Goal: Information Seeking & Learning: Find specific fact

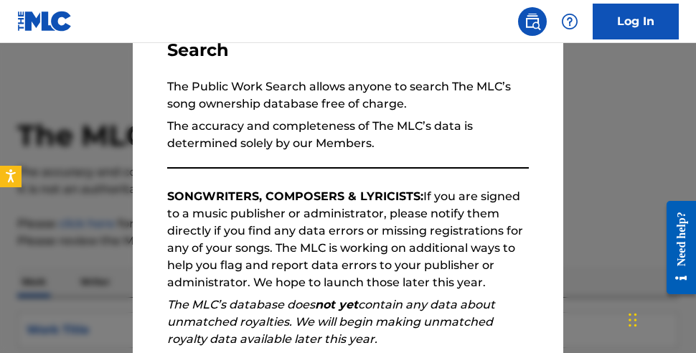
scroll to position [252, 0]
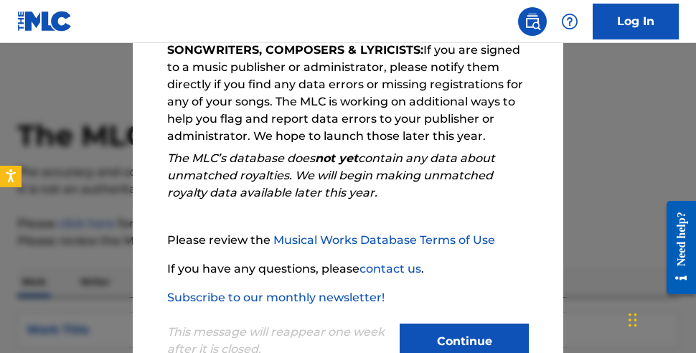
click at [448, 335] on button "Continue" at bounding box center [464, 342] width 129 height 36
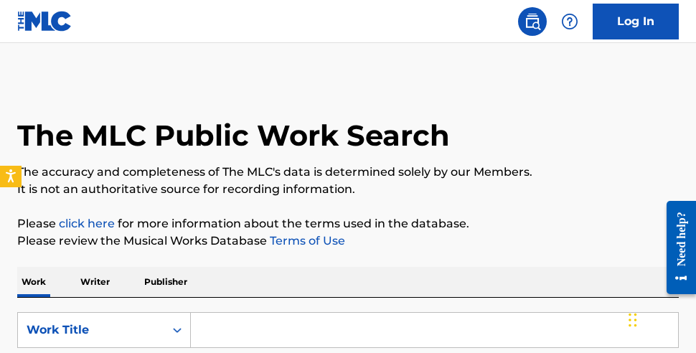
click at [363, 345] on input "Search Form" at bounding box center [435, 330] width 488 height 34
paste input "J'ATTENDS L'AMOUR"
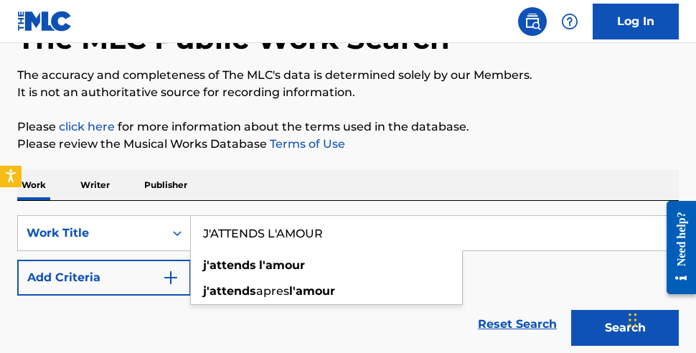
scroll to position [218, 0]
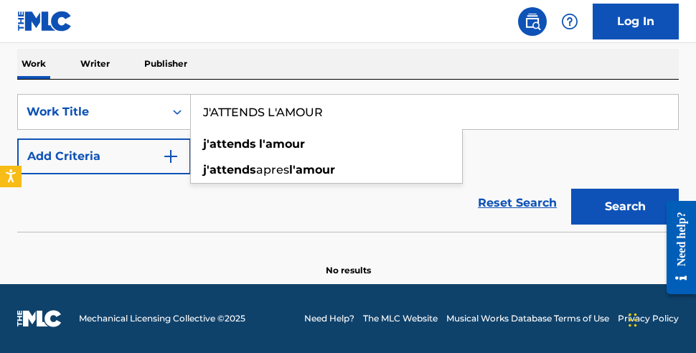
type input "J'ATTENDS L'AMOUR"
click at [120, 159] on button "Add Criteria" at bounding box center [104, 157] width 174 height 36
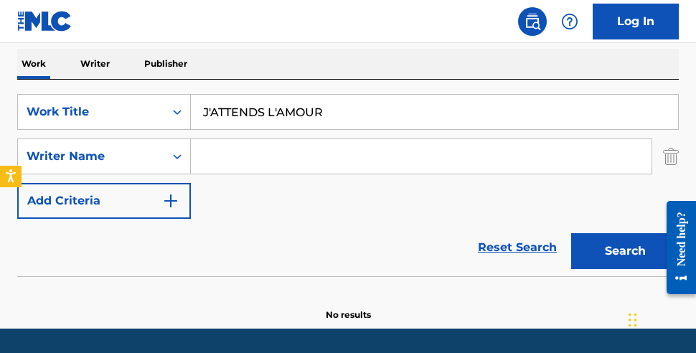
click at [224, 152] on input "Search Form" at bounding box center [421, 156] width 461 height 34
paste input "[PERSON_NAME]"
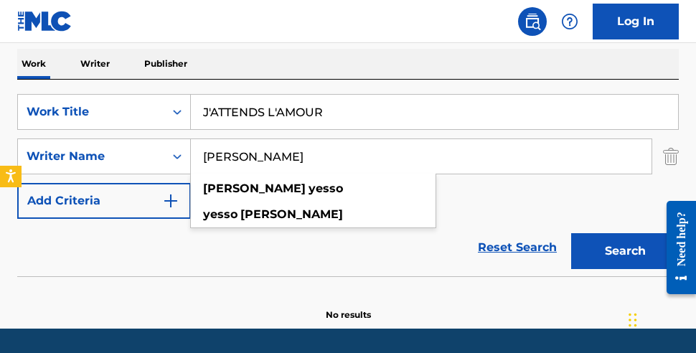
type input "[PERSON_NAME]"
click at [572, 233] on button "Search" at bounding box center [626, 251] width 108 height 36
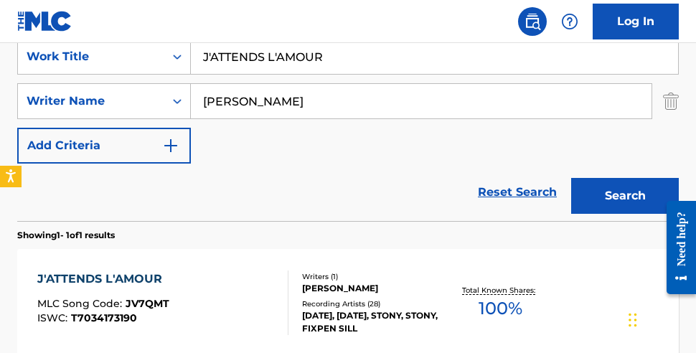
scroll to position [330, 0]
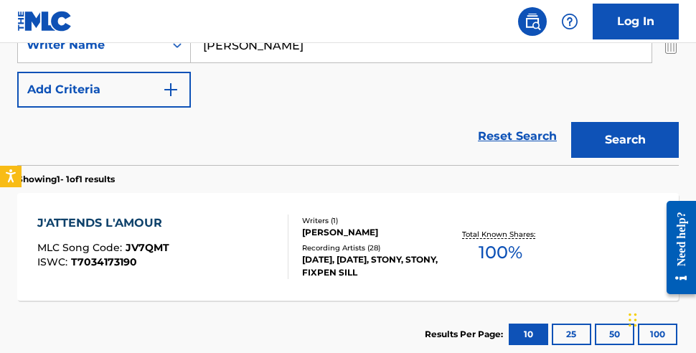
click at [386, 274] on div "[DATE], [DATE], STONY, STONY, FIXPEN SILL" at bounding box center [374, 266] width 144 height 26
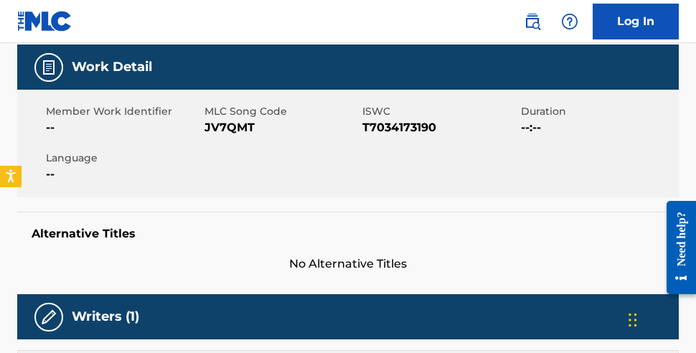
scroll to position [180, 0]
